Goal: Transaction & Acquisition: Obtain resource

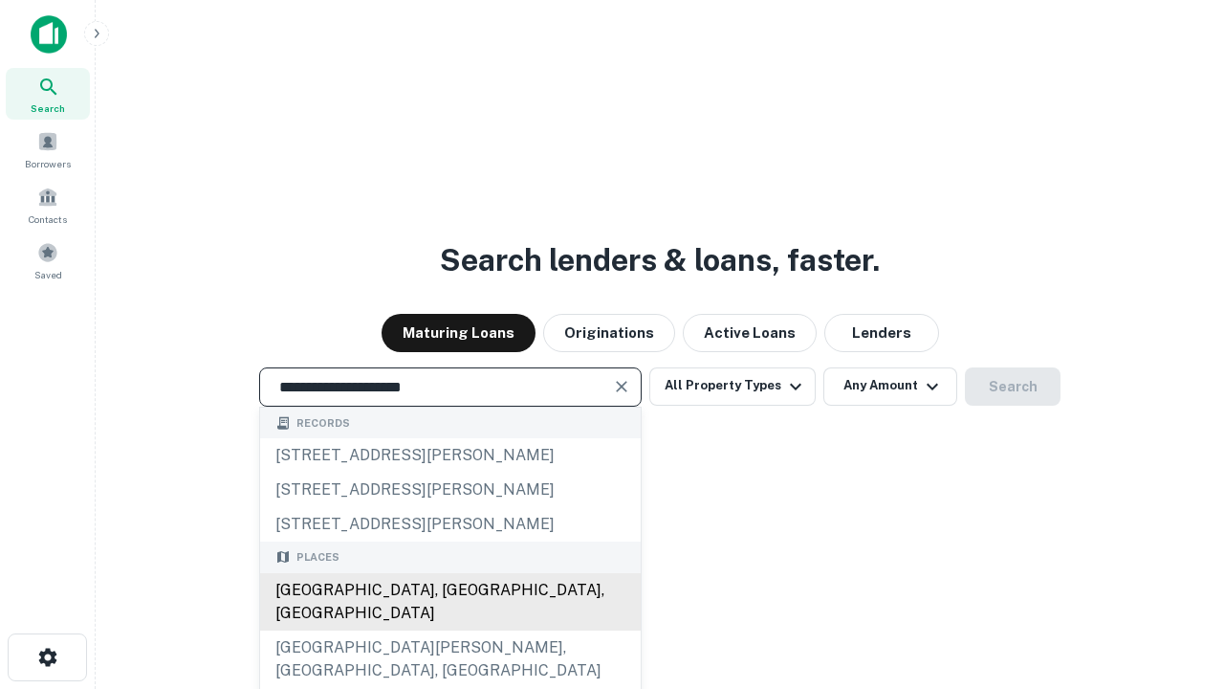
click at [450, 630] on div "Santa Monica, CA, USA" at bounding box center [450, 601] width 381 height 57
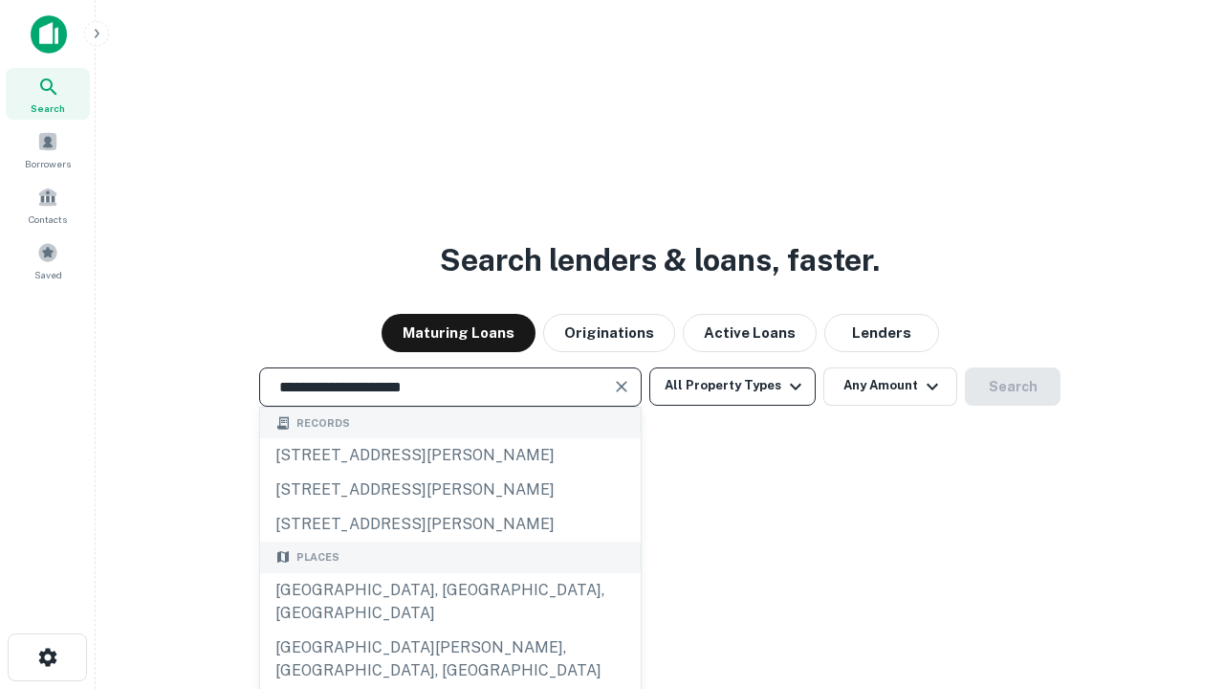
click at [733, 385] on button "All Property Types" at bounding box center [732, 386] width 166 height 38
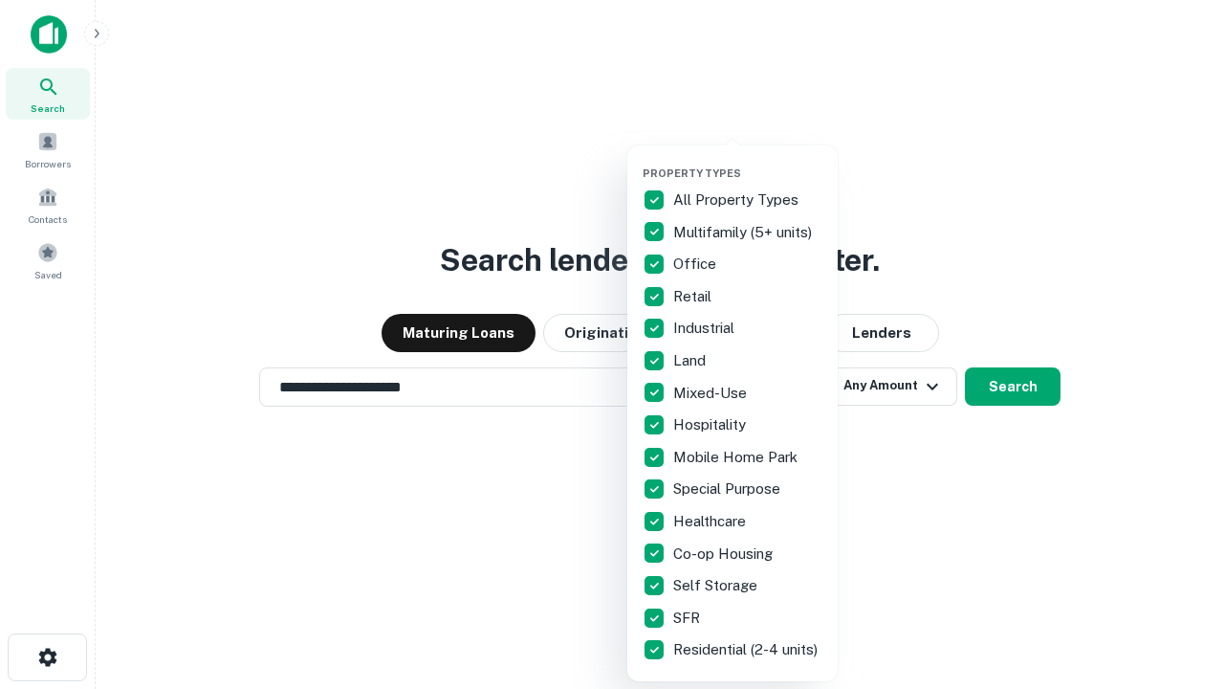
type input "**********"
click at [748, 161] on button "button" at bounding box center [748, 161] width 210 height 1
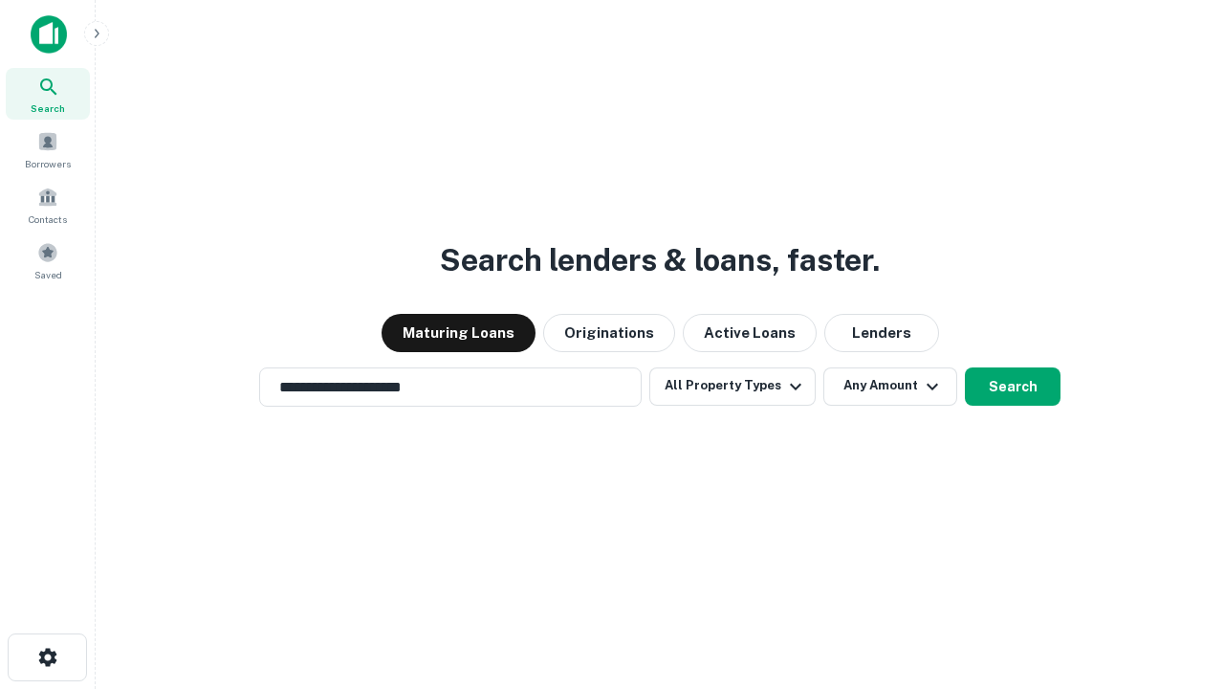
scroll to position [11, 231]
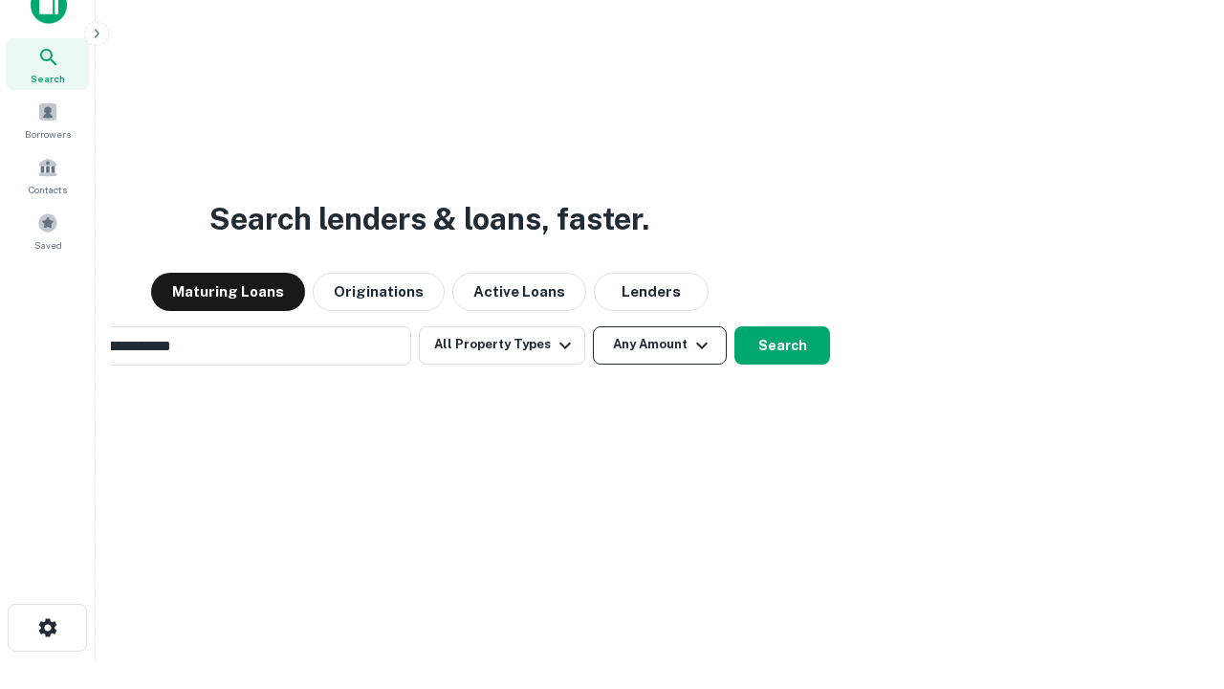
click at [593, 326] on button "Any Amount" at bounding box center [660, 345] width 134 height 38
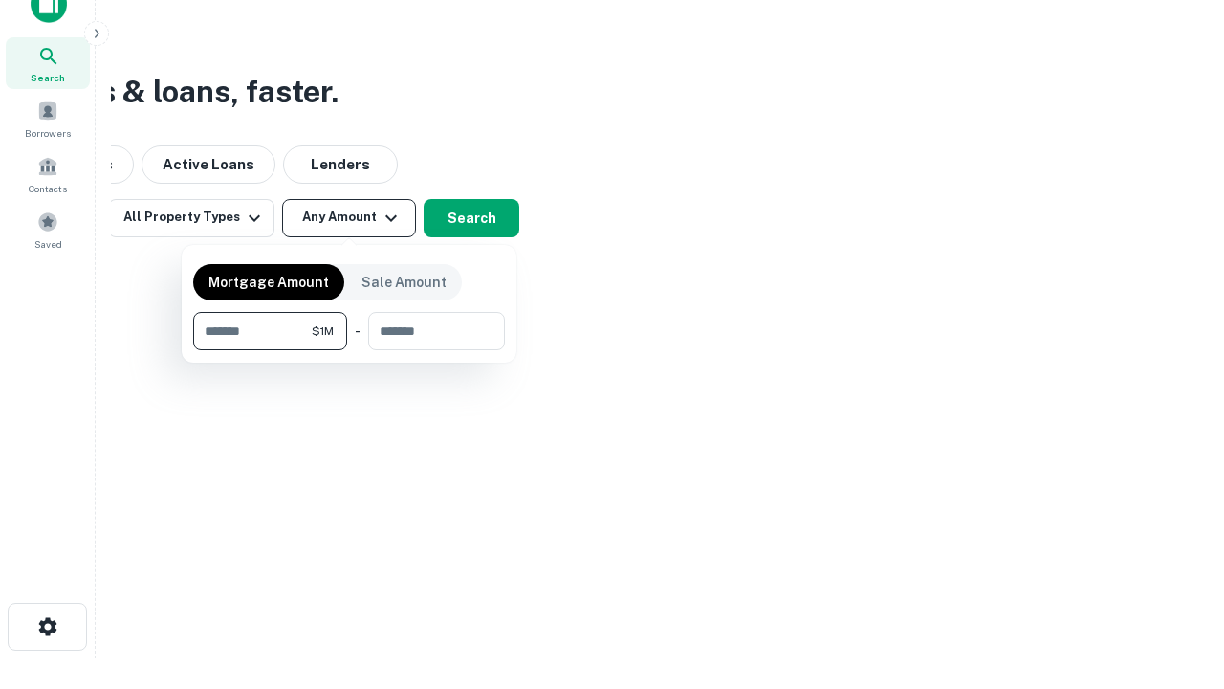
type input "*******"
click at [349, 350] on button "button" at bounding box center [349, 350] width 312 height 1
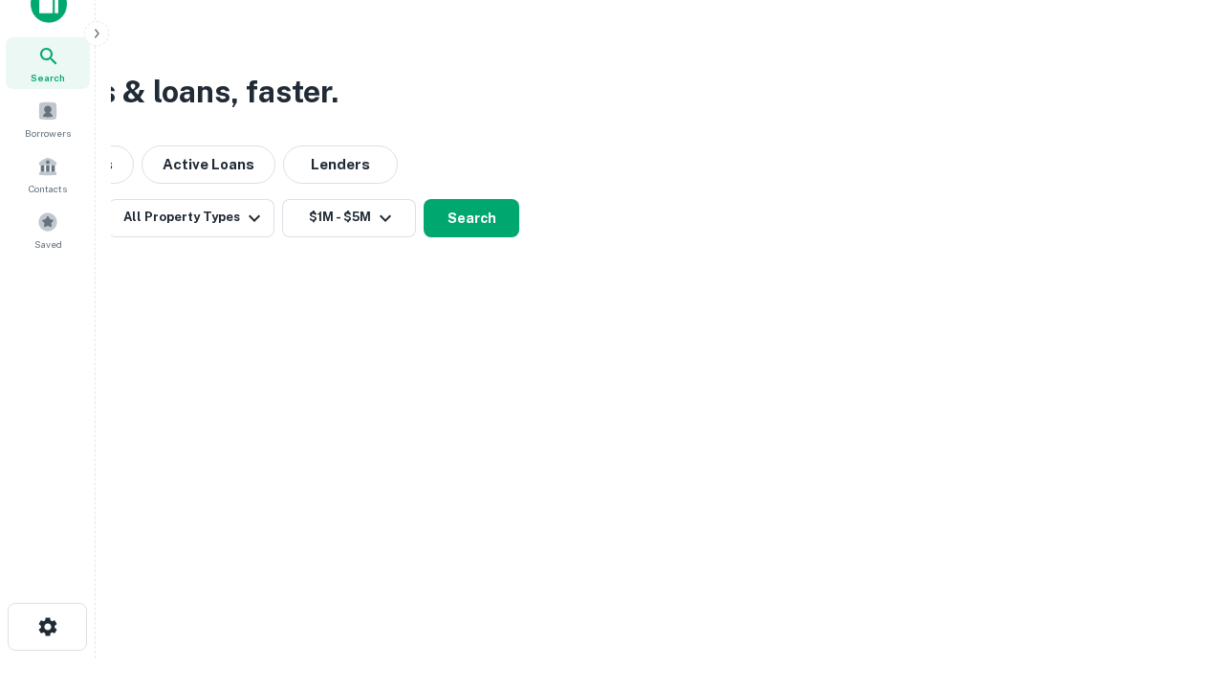
scroll to position [30, 0]
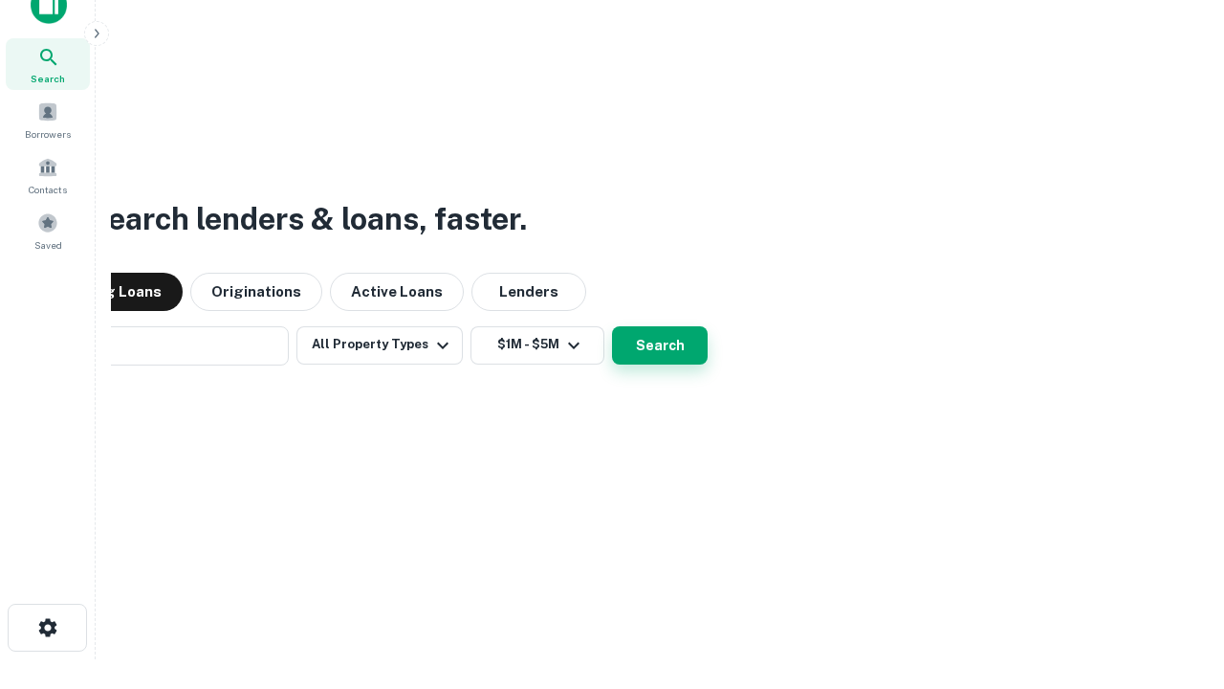
click at [612, 326] on button "Search" at bounding box center [660, 345] width 96 height 38
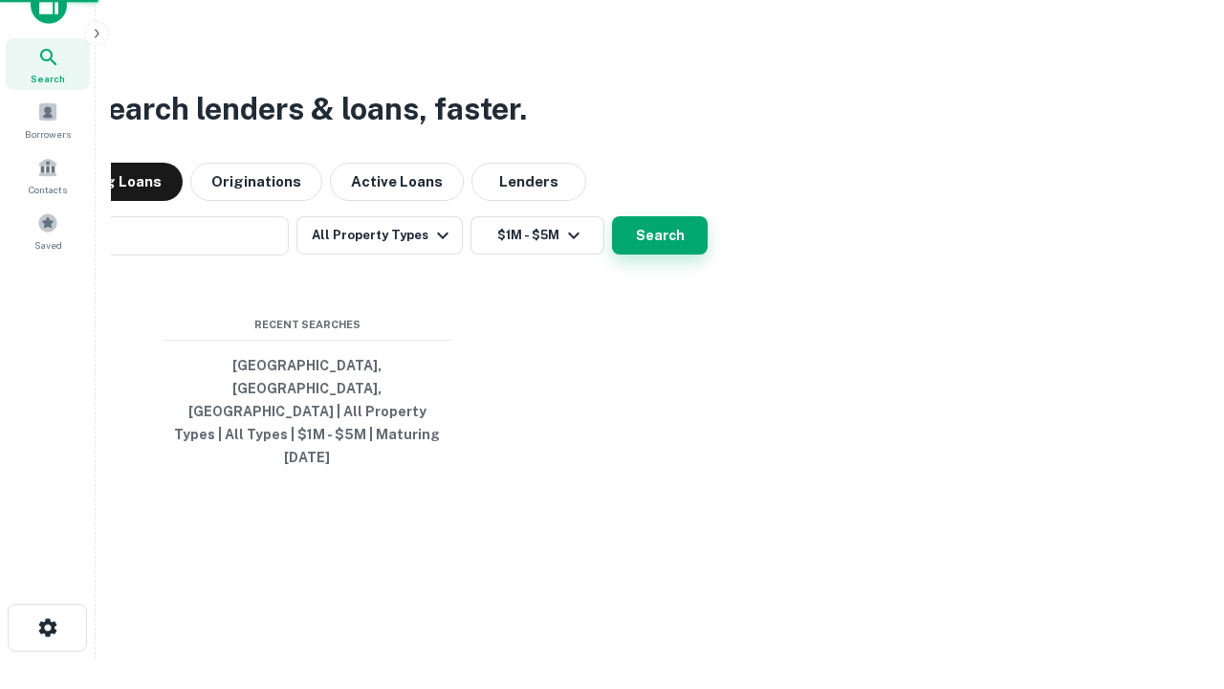
scroll to position [31, 0]
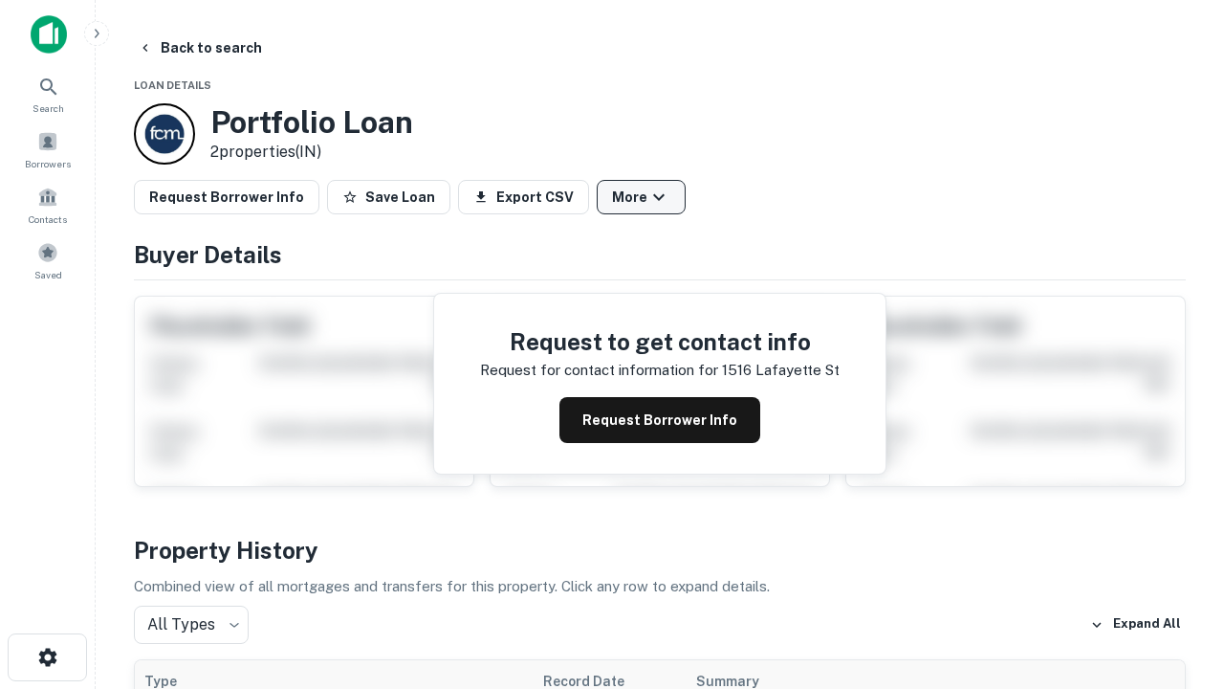
click at [641, 197] on button "More" at bounding box center [641, 197] width 89 height 34
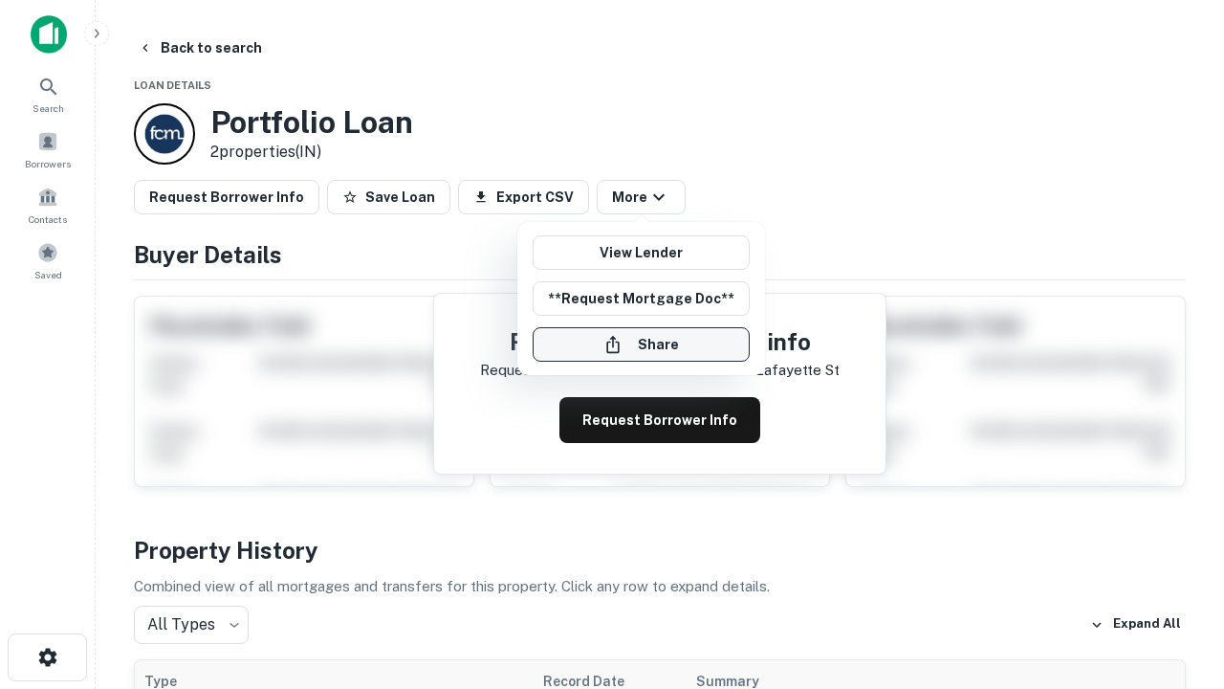
click at [641, 344] on button "Share" at bounding box center [641, 344] width 217 height 34
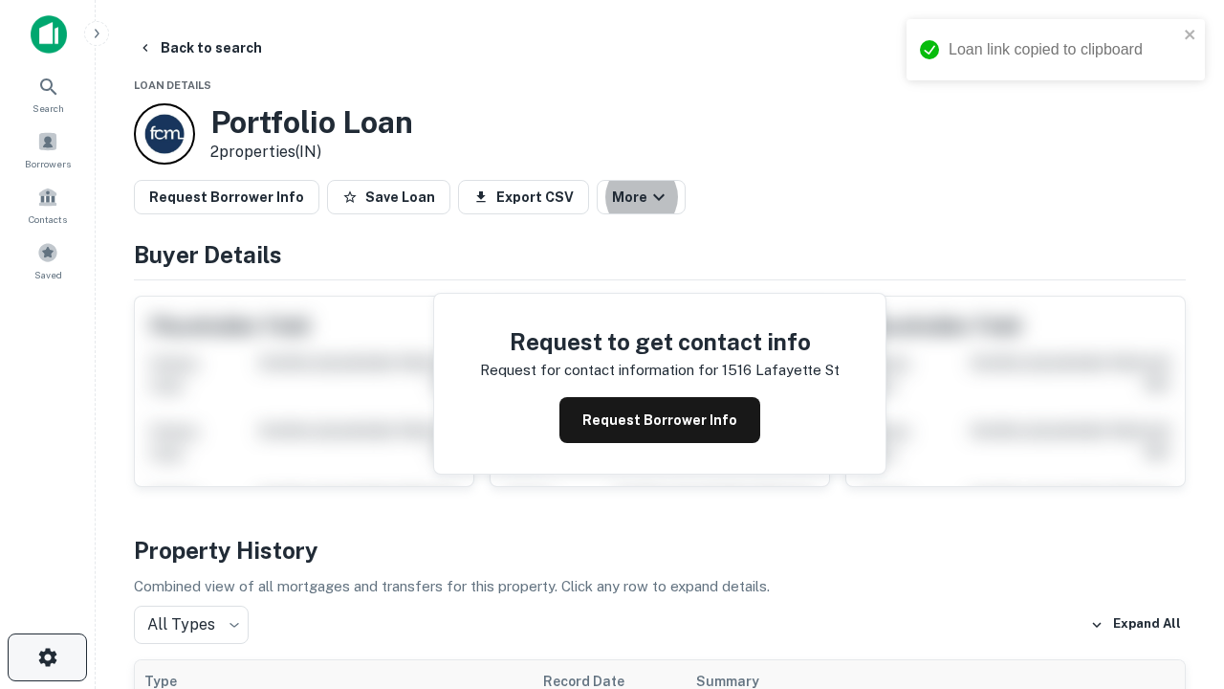
click at [47, 657] on icon "button" at bounding box center [47, 657] width 23 height 23
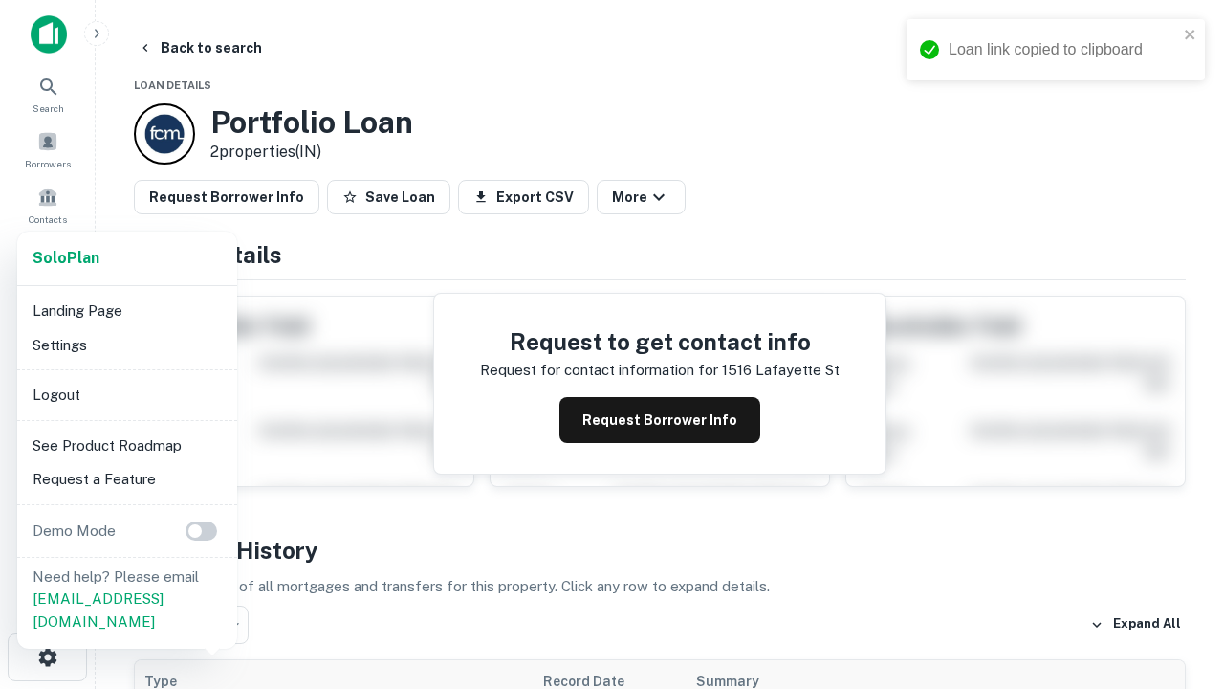
click at [126, 394] on li "Logout" at bounding box center [127, 395] width 205 height 34
